Goal: Task Accomplishment & Management: Manage account settings

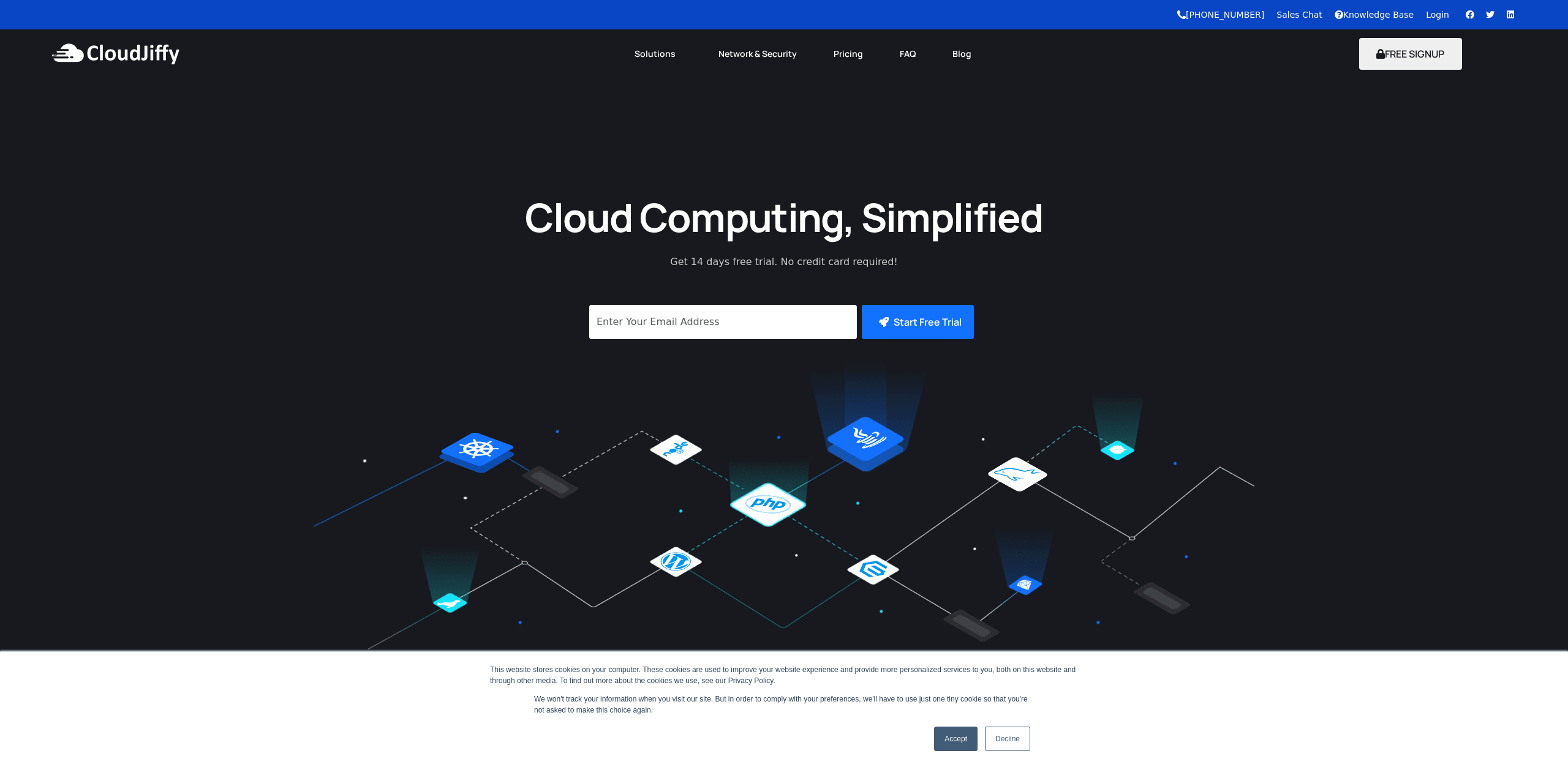
click at [1432, 13] on link "Login" at bounding box center [1437, 15] width 23 height 10
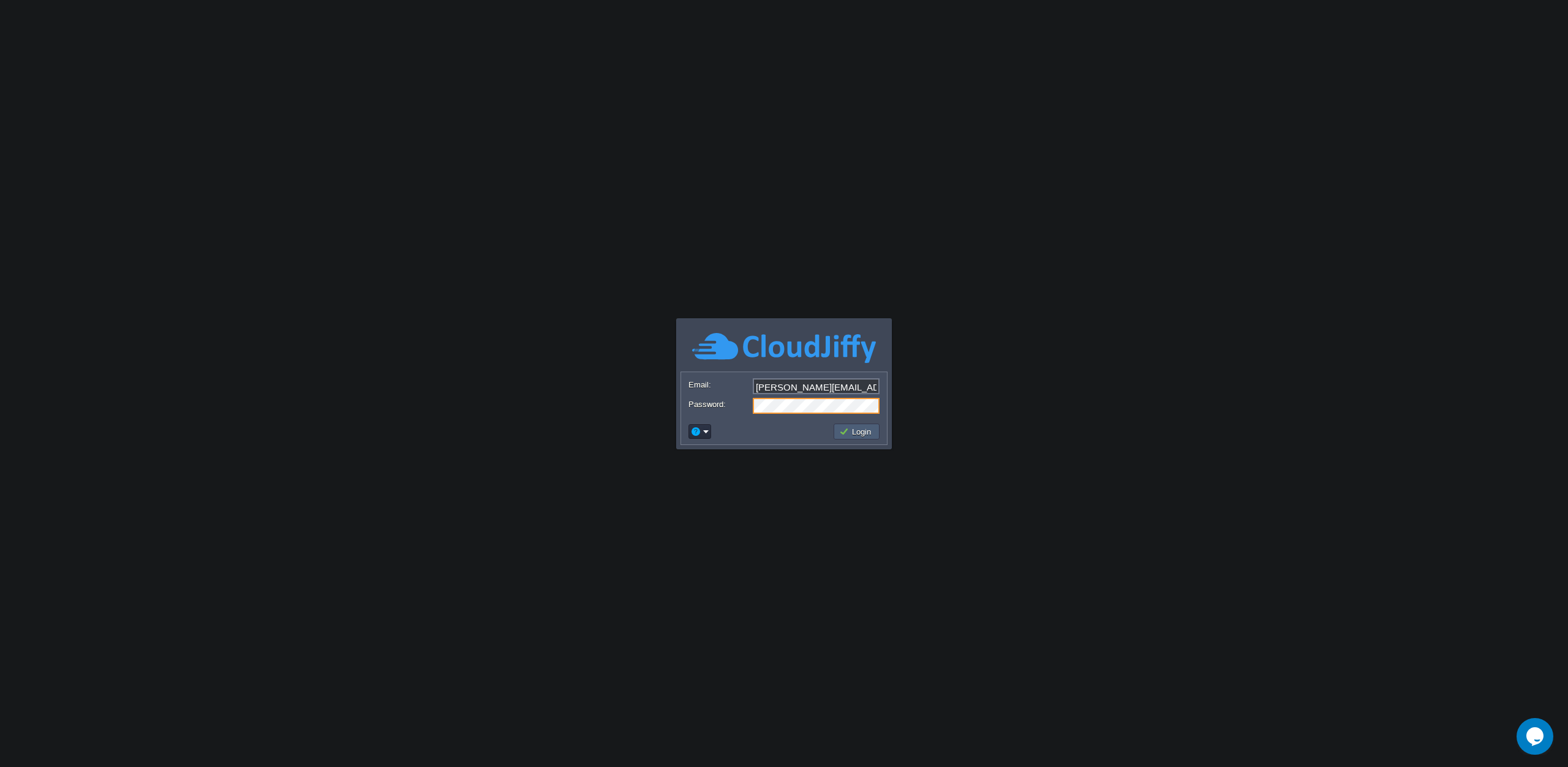
click at [854, 434] on button "Login" at bounding box center [856, 431] width 35 height 11
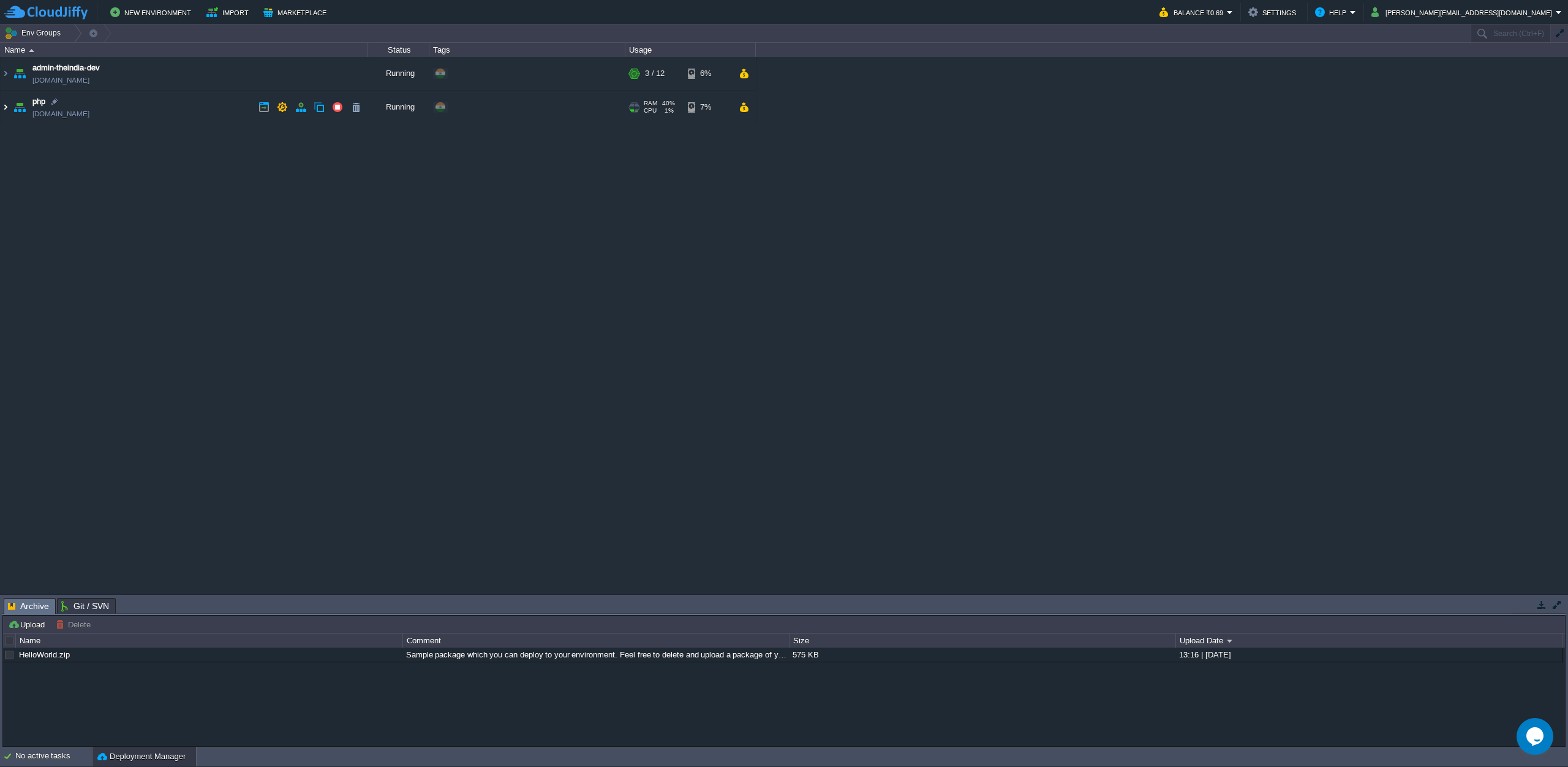
click at [6, 108] on img at bounding box center [6, 107] width 10 height 33
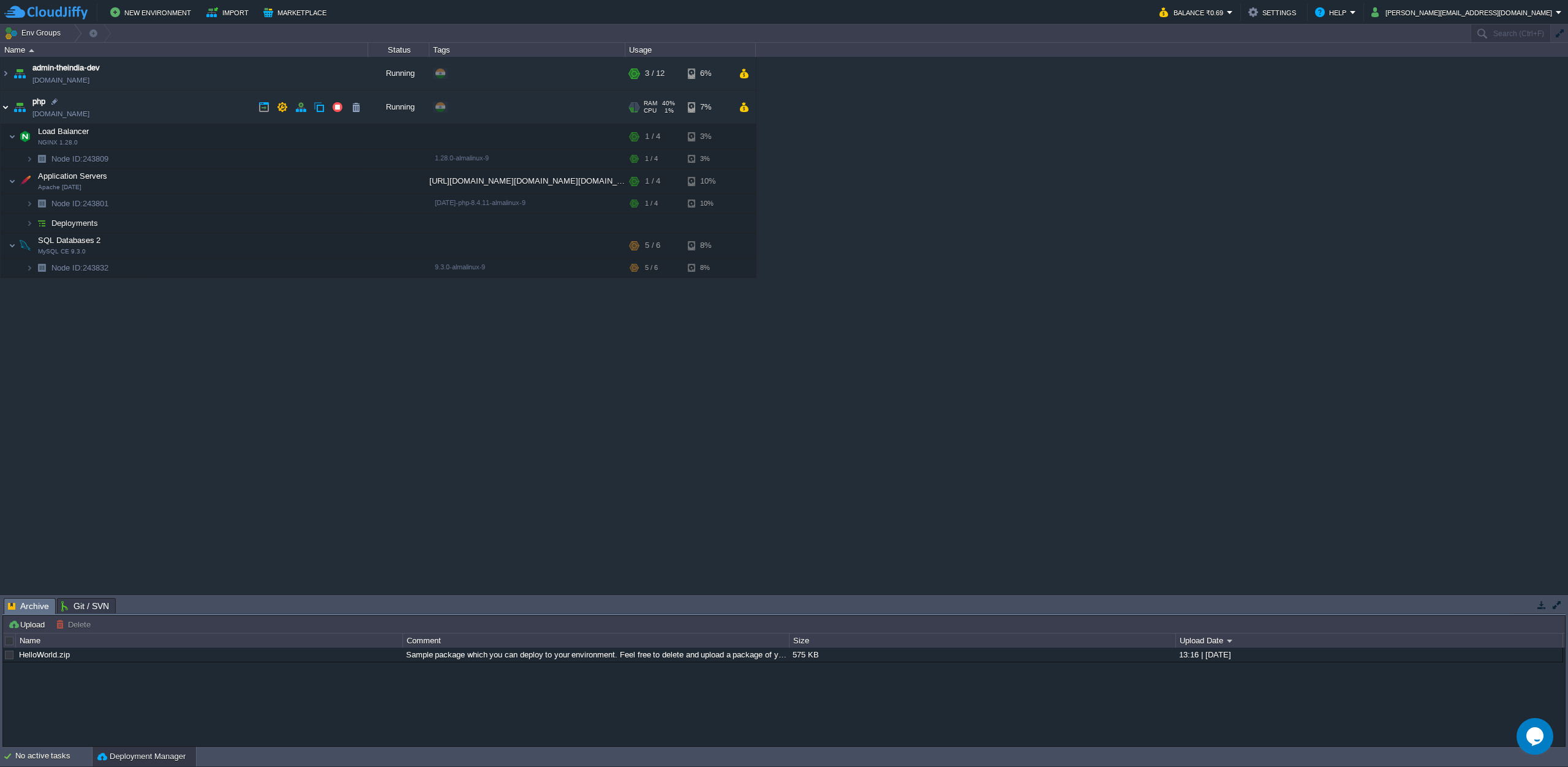
click at [8, 107] on img at bounding box center [6, 107] width 10 height 33
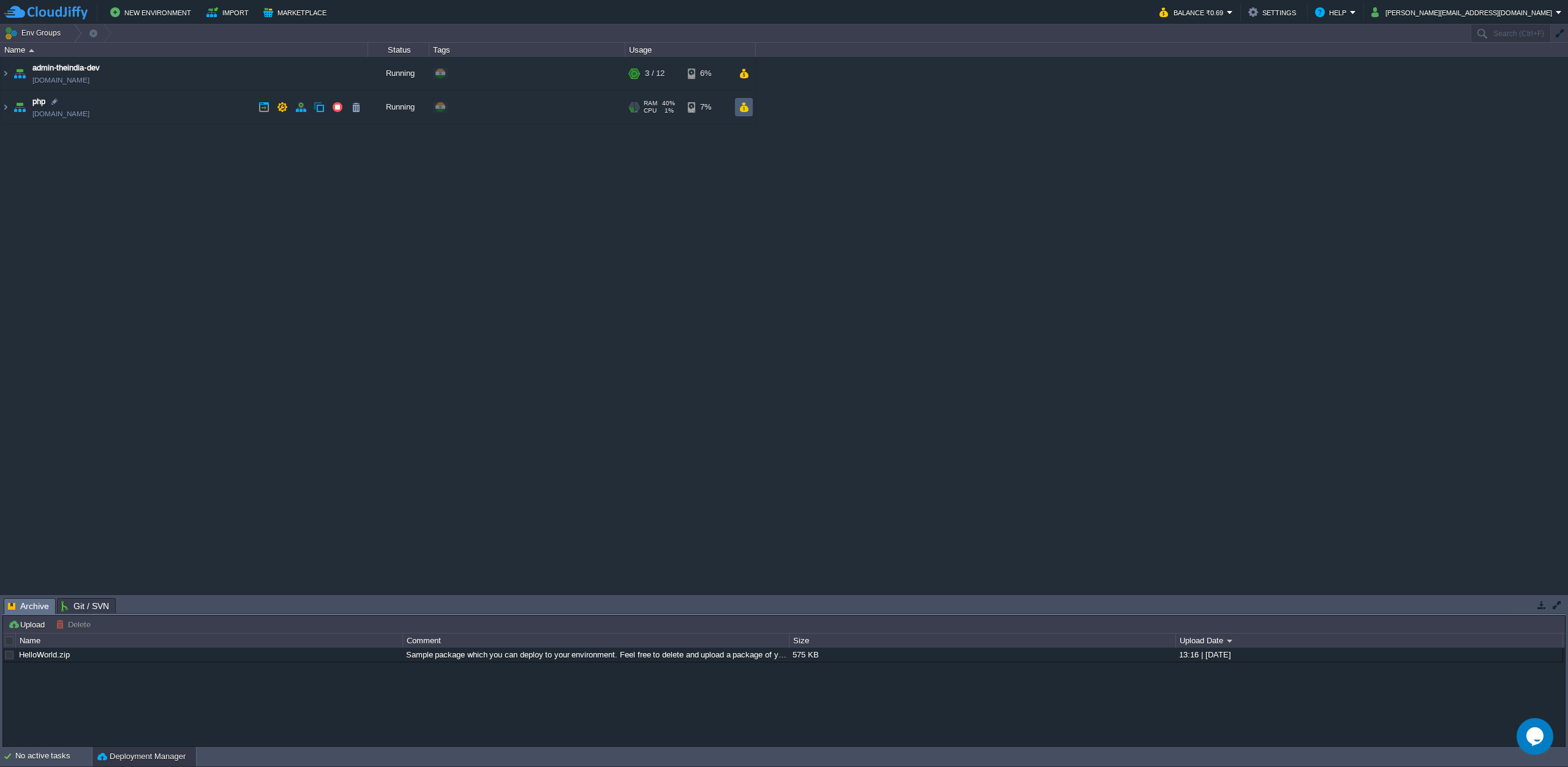
click at [742, 106] on button "button" at bounding box center [744, 107] width 10 height 11
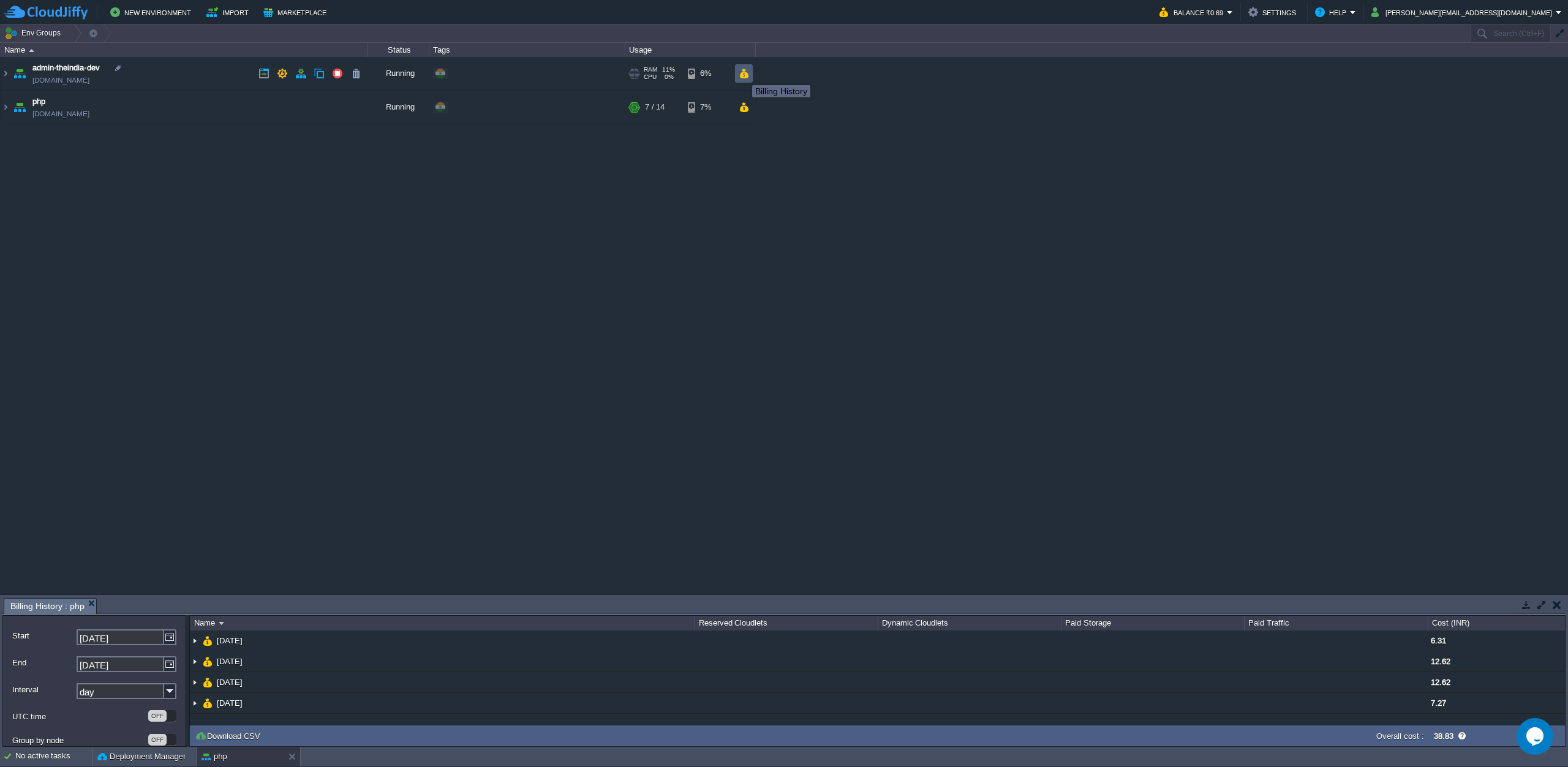
click at [743, 74] on button "button" at bounding box center [744, 74] width 10 height 11
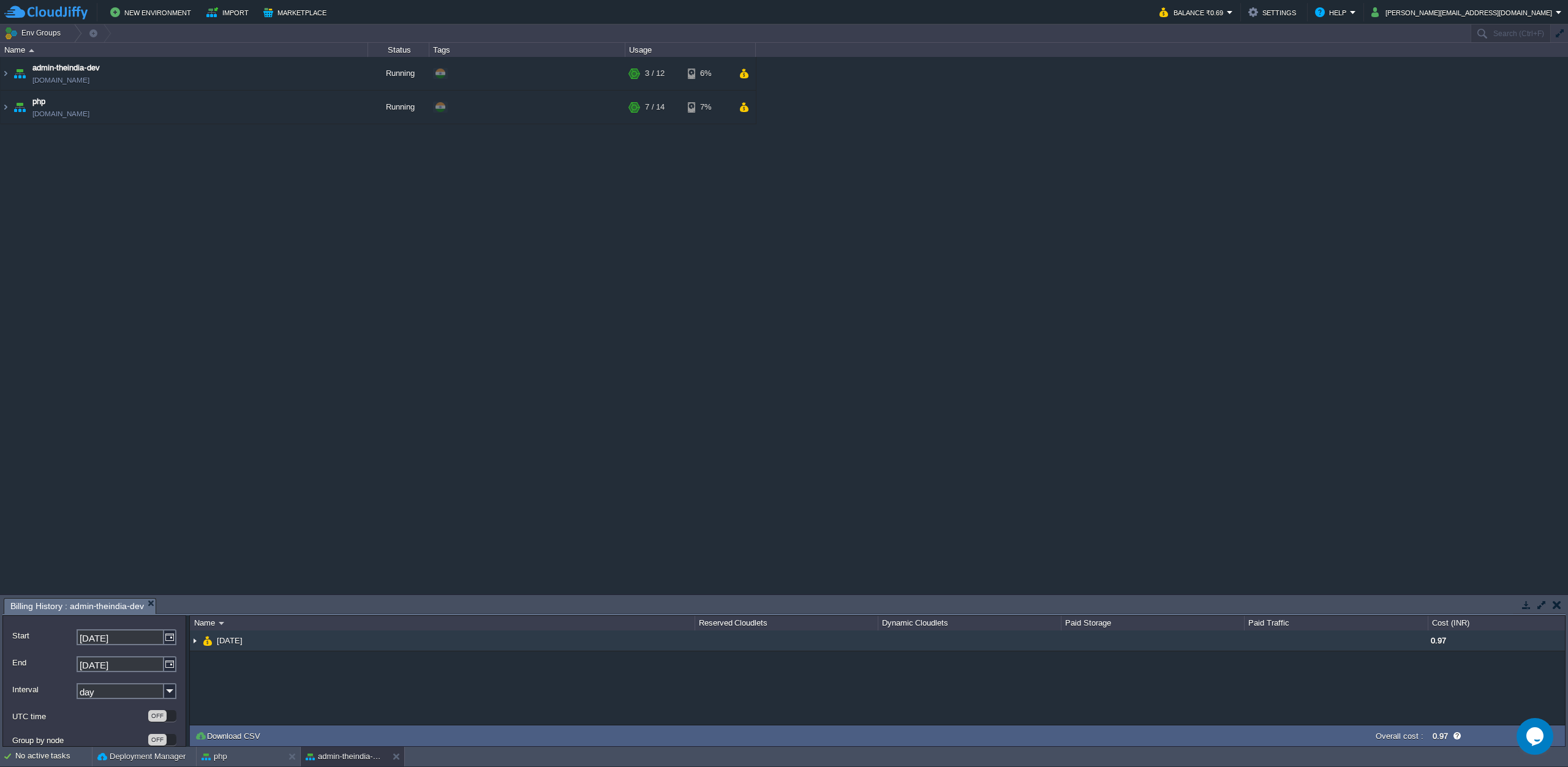
click at [190, 642] on img at bounding box center [195, 641] width 10 height 20
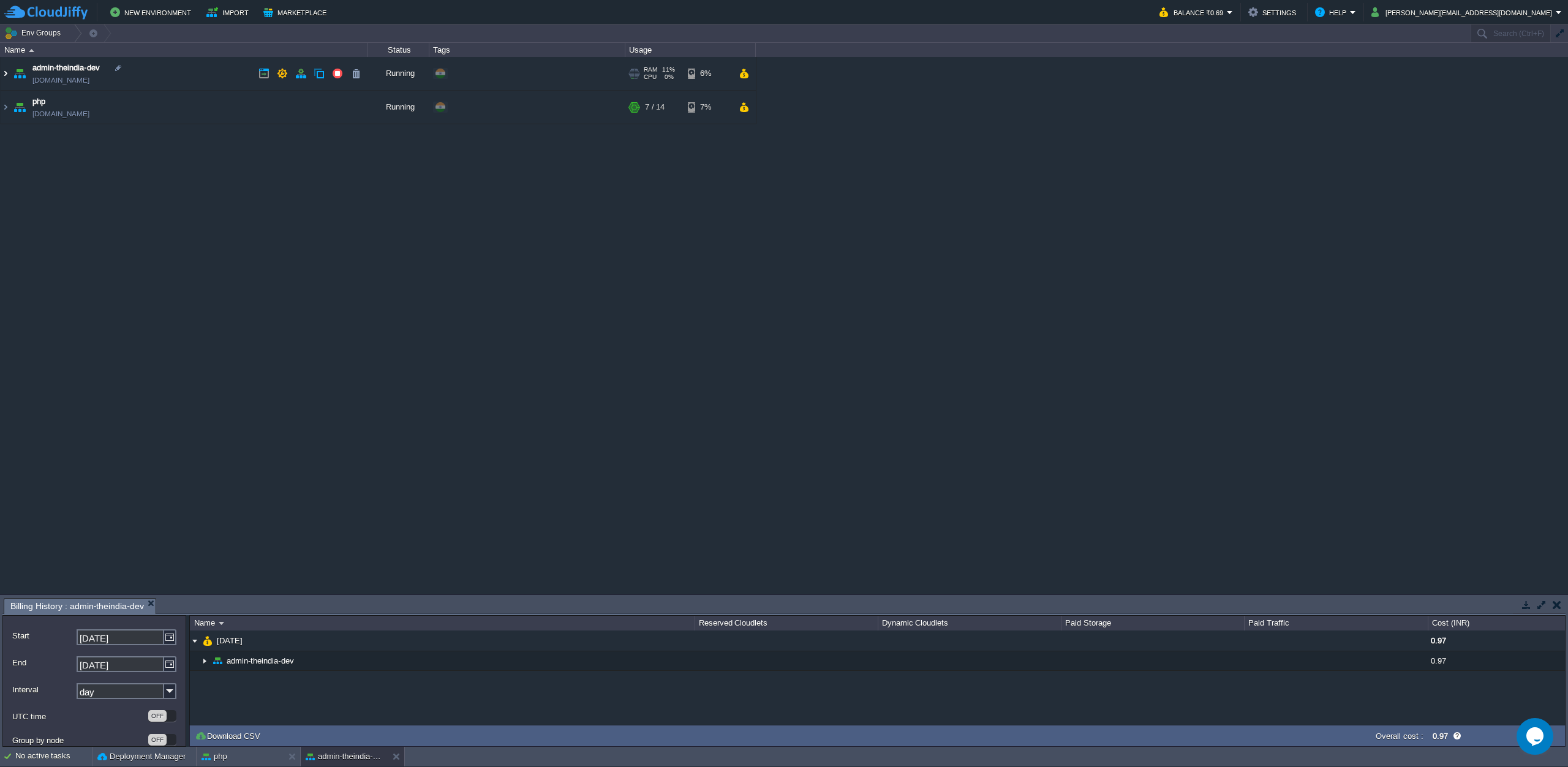
click at [6, 75] on img at bounding box center [6, 74] width 10 height 33
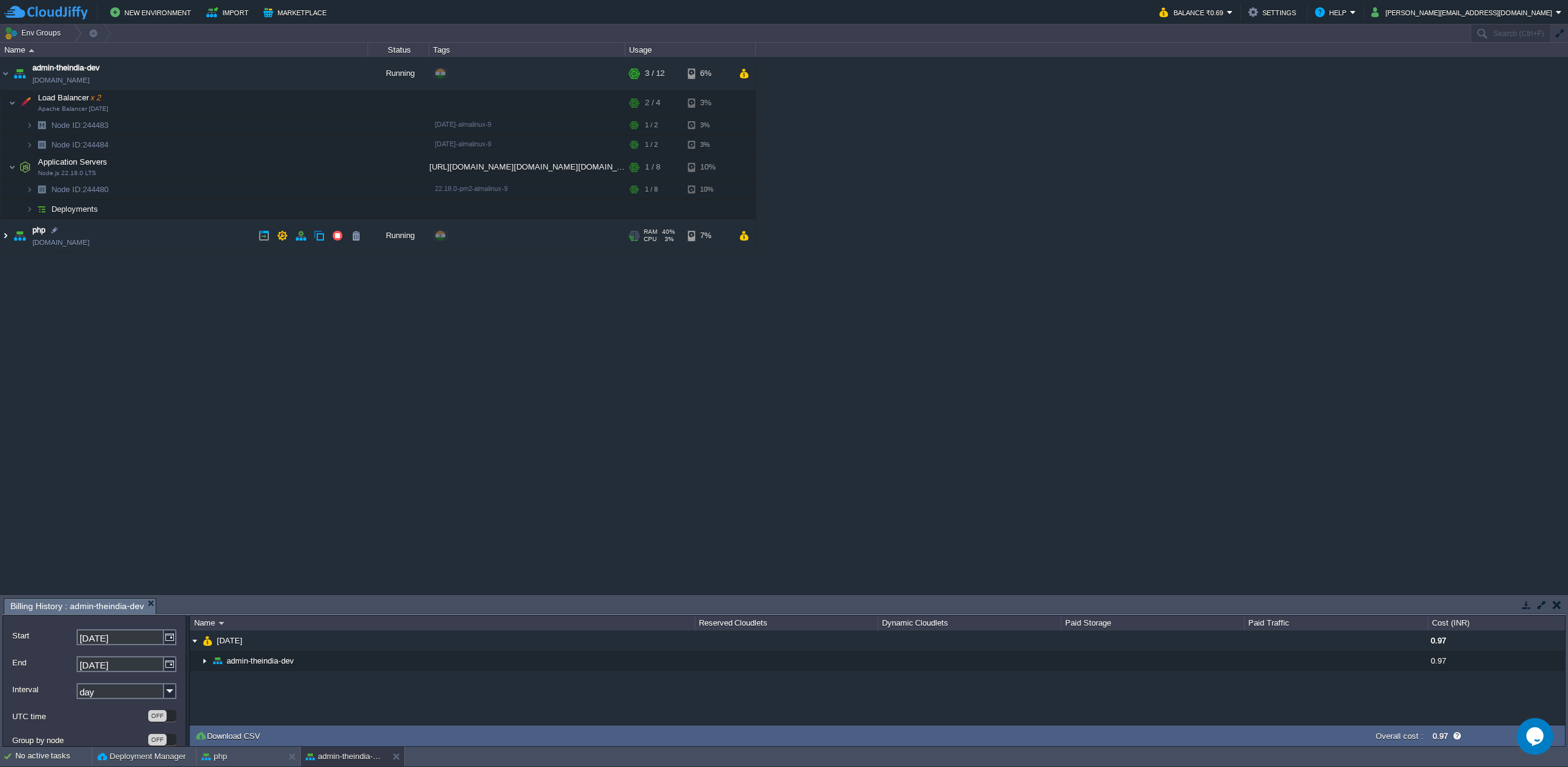
click at [6, 237] on img at bounding box center [6, 236] width 10 height 33
